Goal: Transaction & Acquisition: Purchase product/service

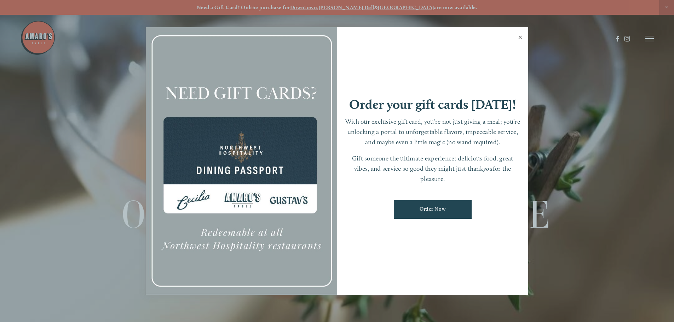
click at [522, 38] on link "Close" at bounding box center [521, 38] width 14 height 20
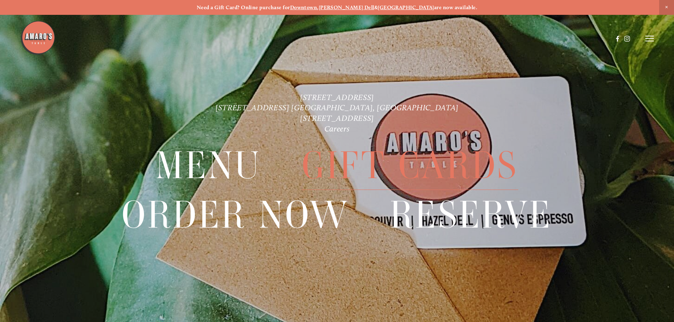
click at [380, 162] on span "Gift Cards" at bounding box center [410, 166] width 217 height 49
